Goal: Information Seeking & Learning: Stay updated

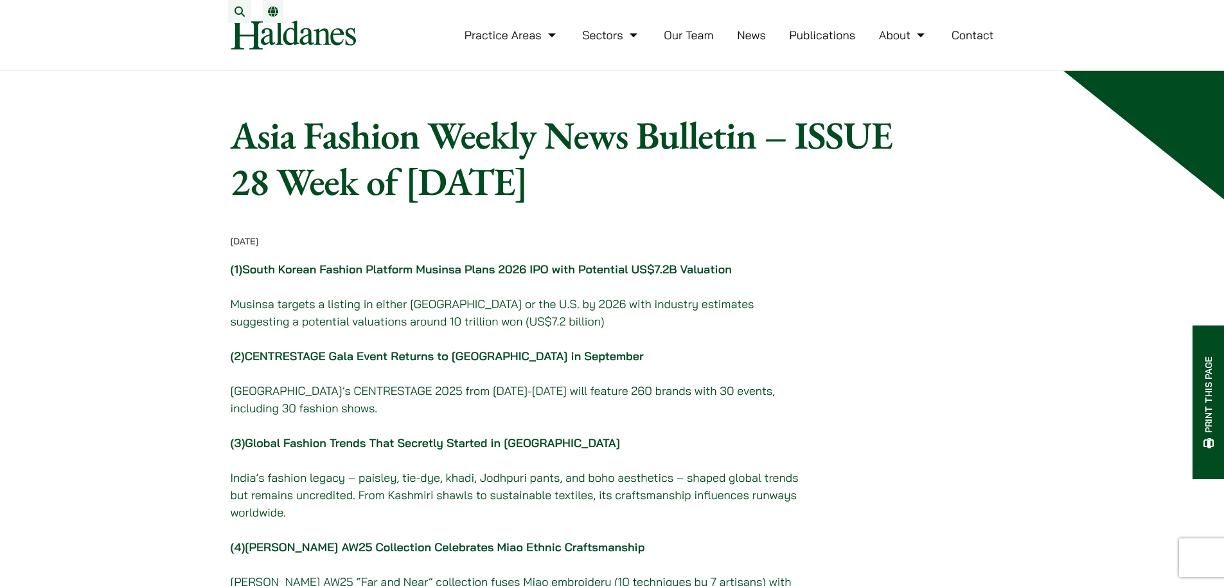
click at [754, 42] on link "News" at bounding box center [751, 35] width 29 height 15
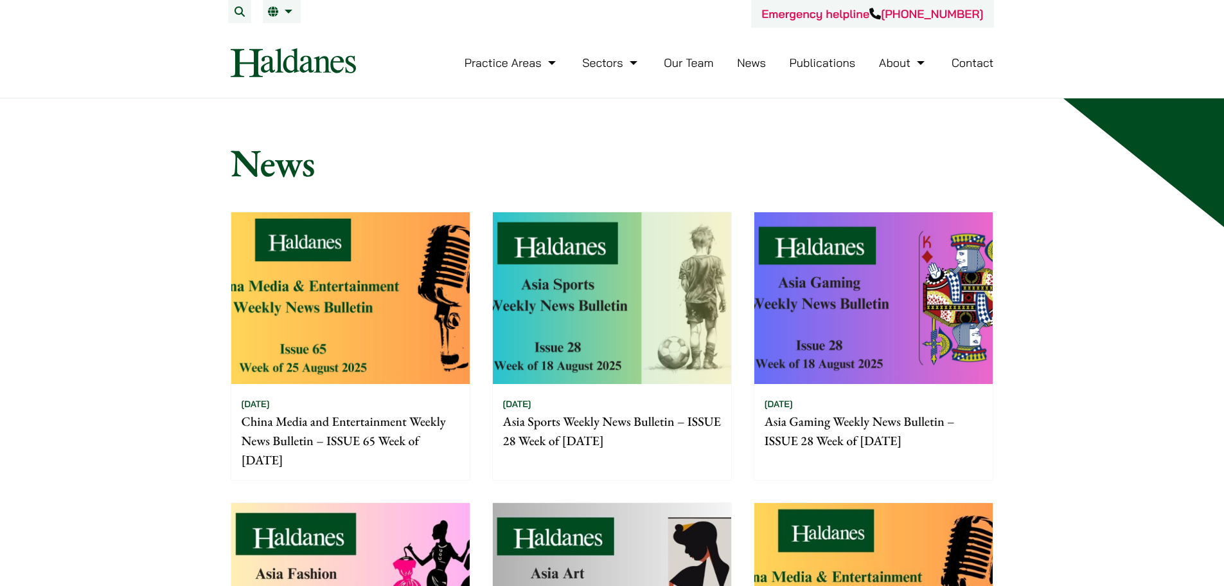
click at [742, 59] on link "News" at bounding box center [751, 62] width 29 height 15
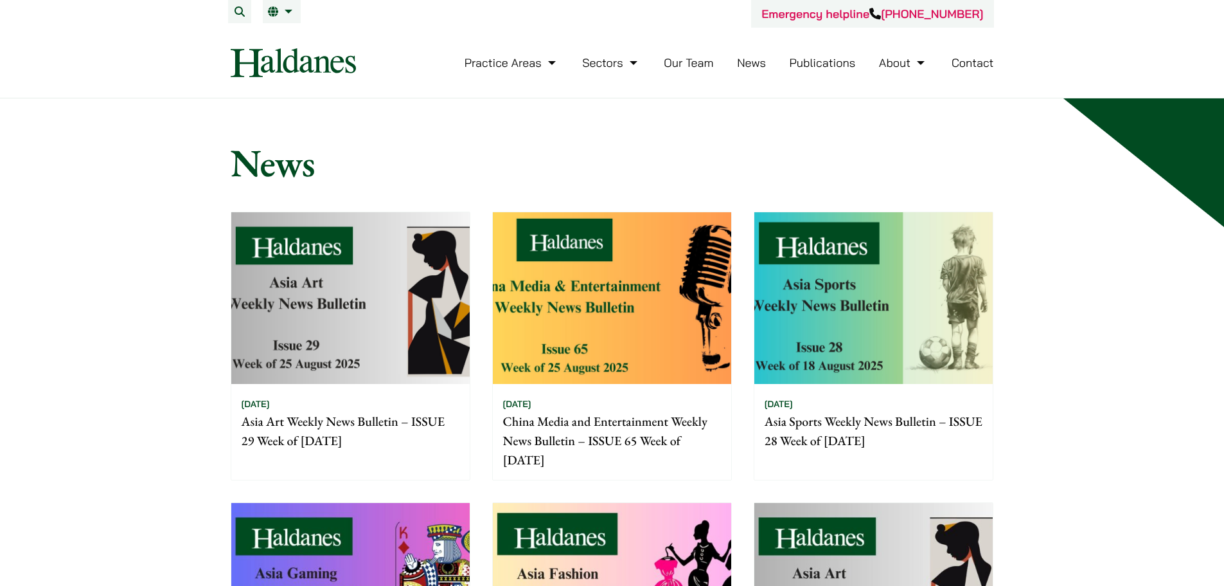
click at [395, 233] on img at bounding box center [350, 298] width 238 height 172
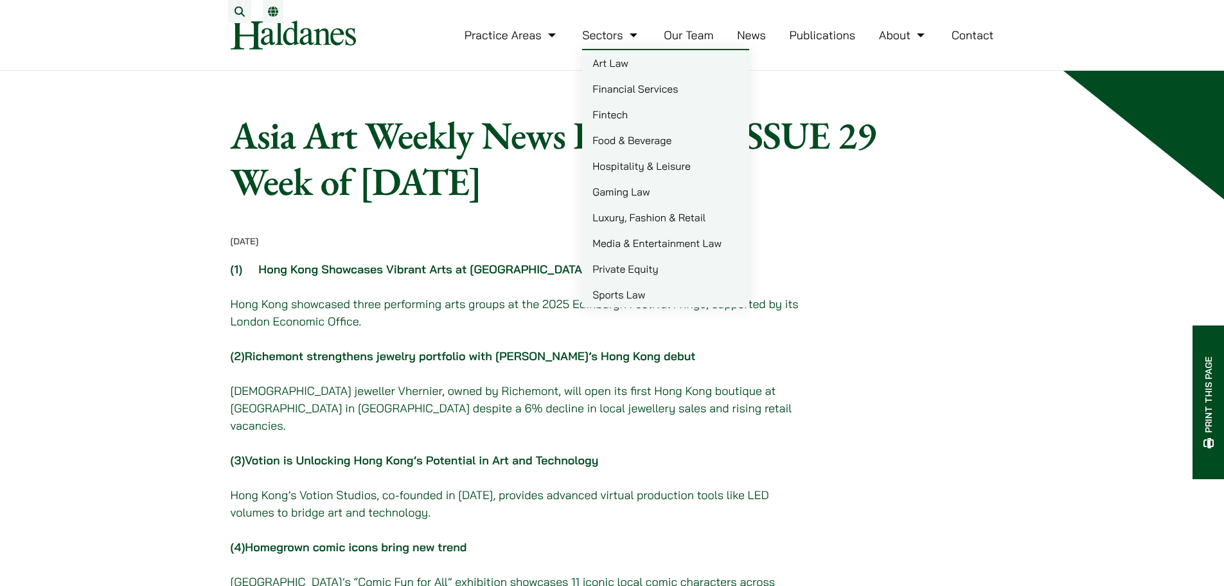
click at [700, 42] on link "Our Team" at bounding box center [688, 35] width 49 height 15
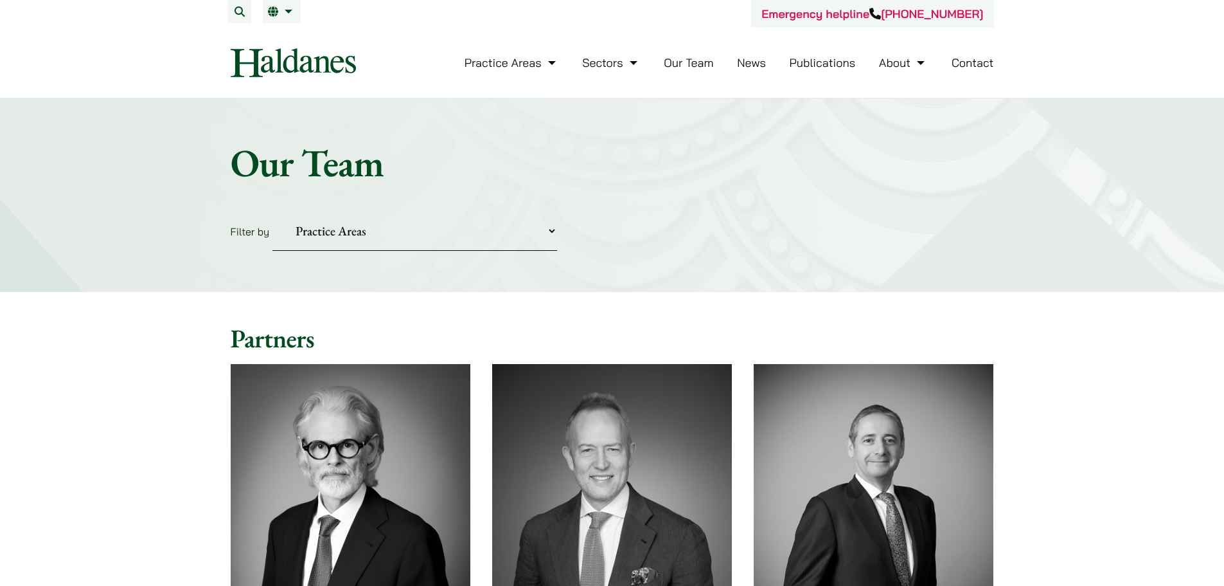
click at [760, 60] on link "News" at bounding box center [751, 62] width 29 height 15
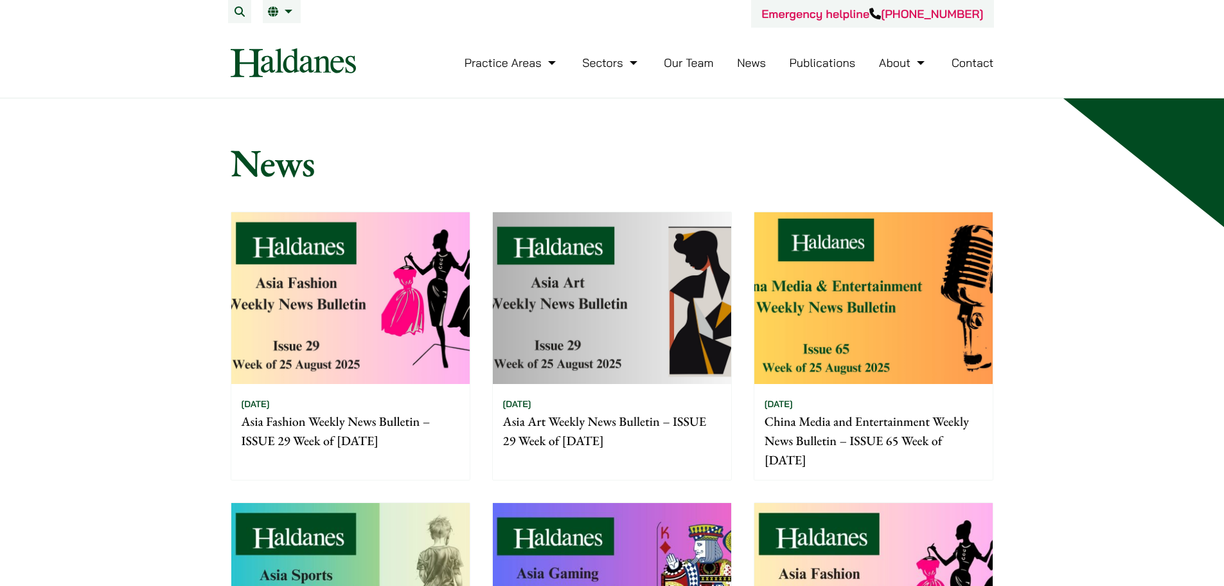
click at [312, 285] on img at bounding box center [350, 298] width 238 height 172
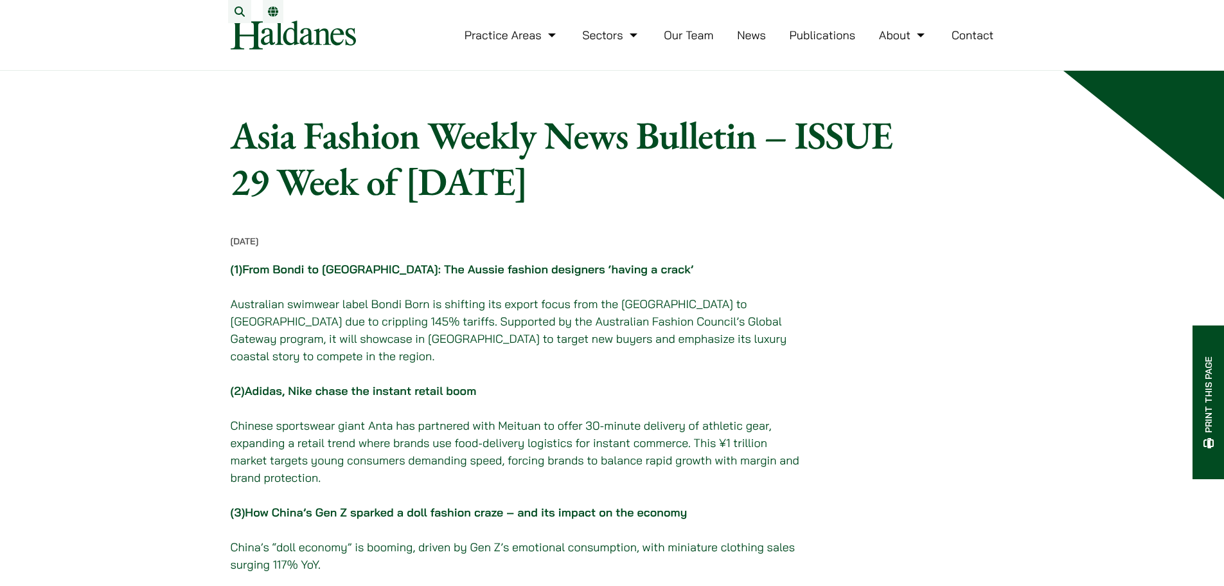
click at [695, 42] on link "Our Team" at bounding box center [688, 35] width 49 height 15
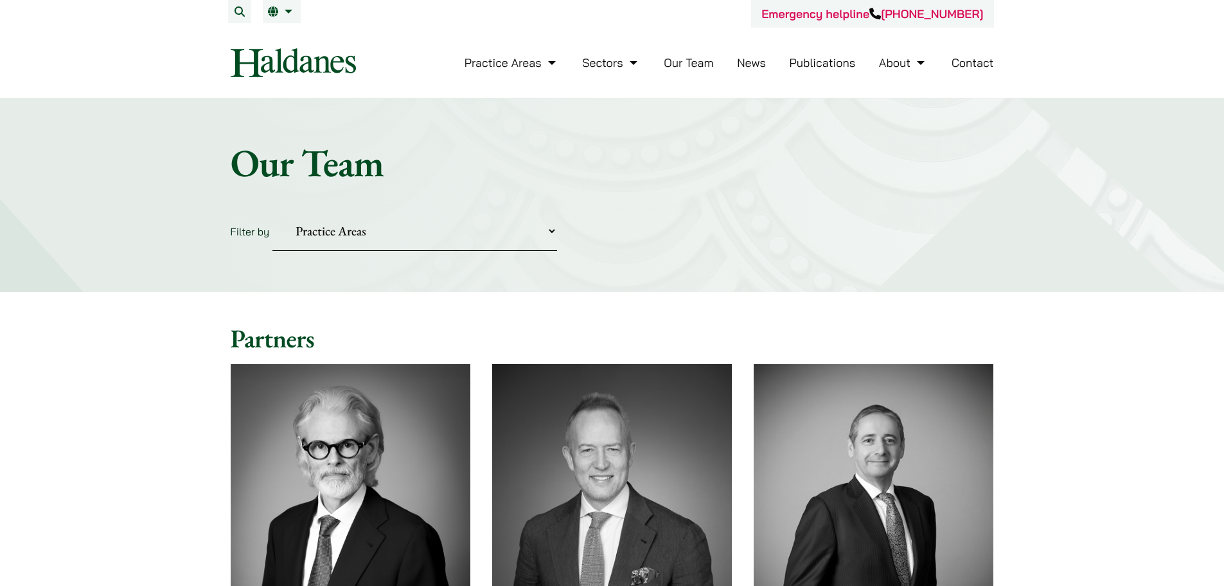
click at [752, 60] on link "News" at bounding box center [751, 62] width 29 height 15
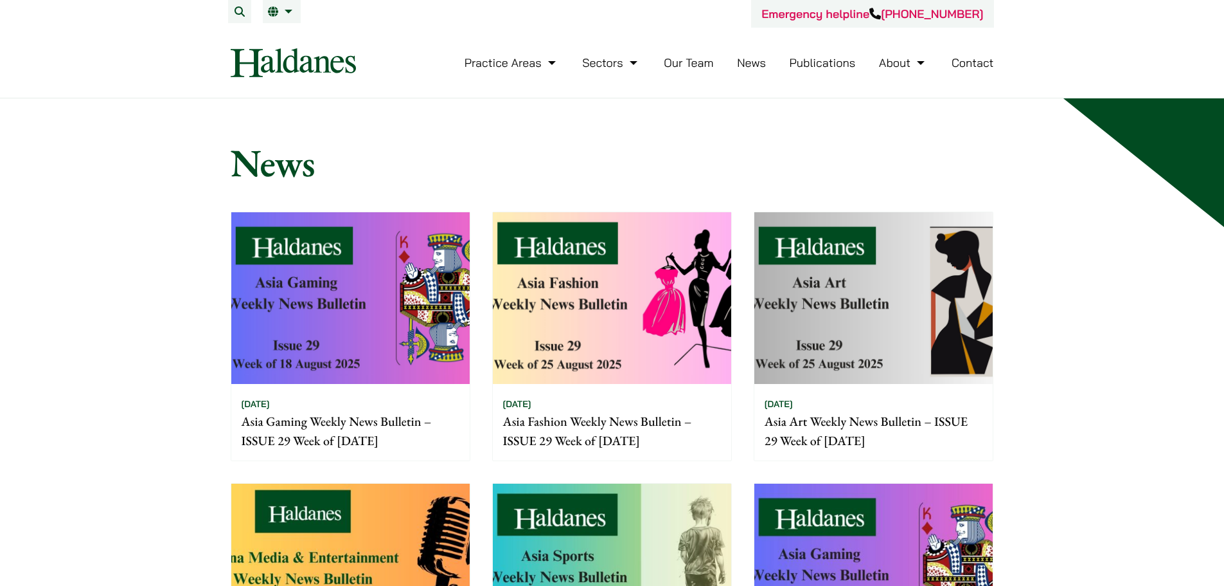
click at [366, 256] on img at bounding box center [350, 298] width 238 height 172
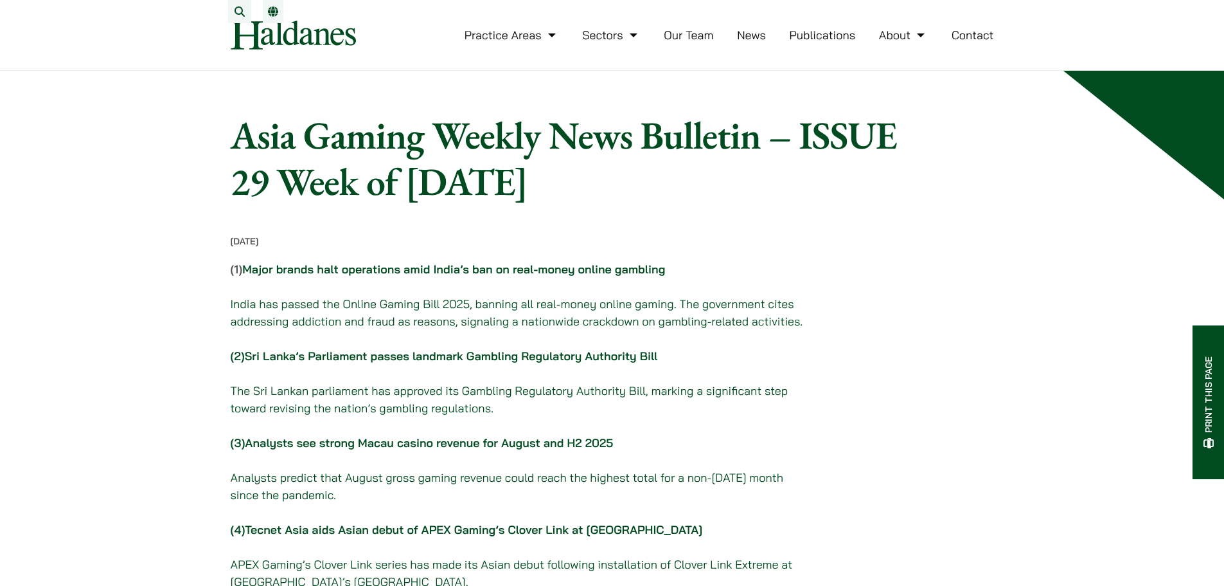
drag, startPoint x: 1025, startPoint y: 305, endPoint x: 1014, endPoint y: 304, distance: 11.6
click at [682, 42] on link "Our Team" at bounding box center [688, 35] width 49 height 15
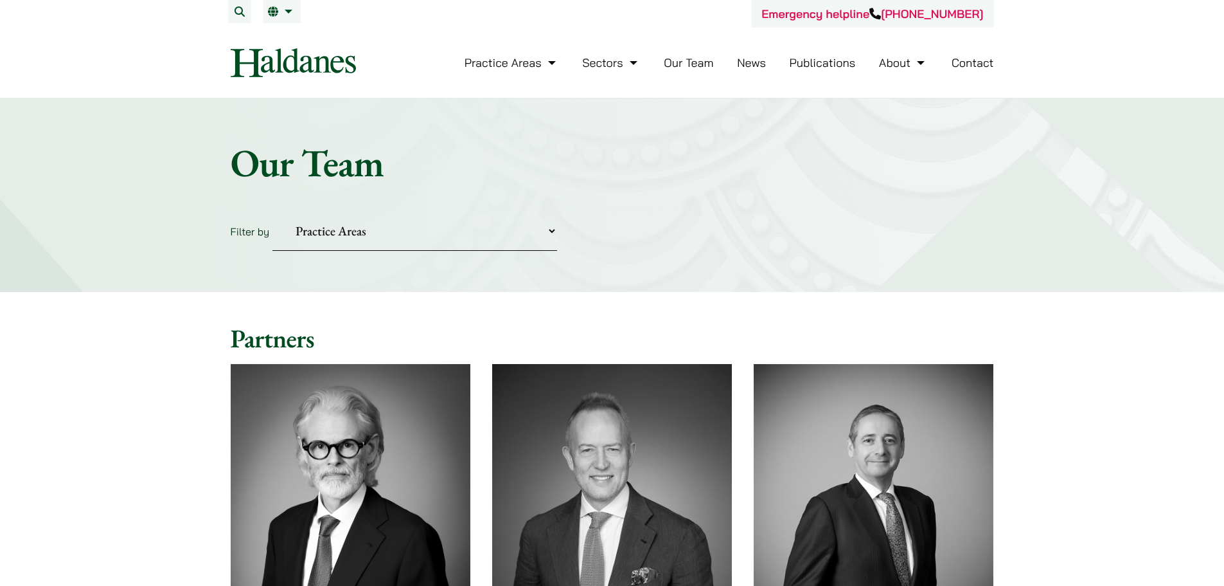
click at [754, 60] on link "News" at bounding box center [751, 62] width 29 height 15
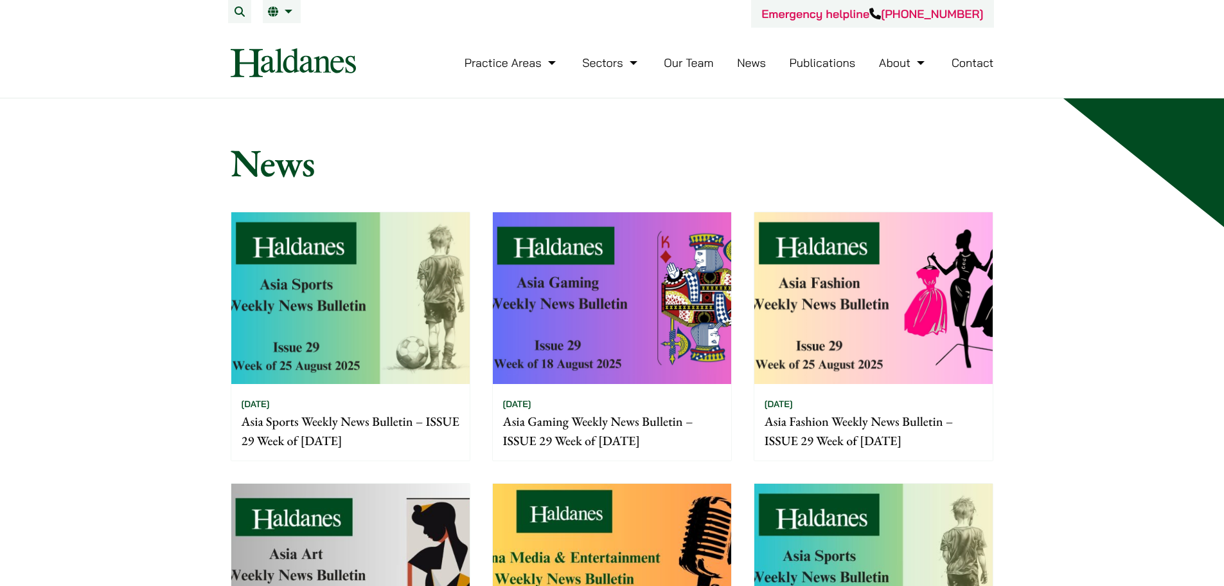
click at [363, 246] on img at bounding box center [350, 298] width 238 height 172
